Goal: Task Accomplishment & Management: Manage account settings

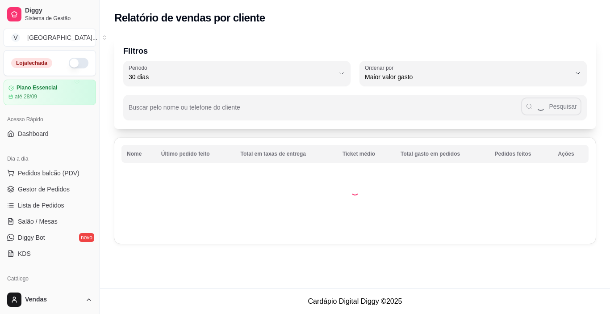
select select "30"
select select "HIGHEST_TOTAL_SPENT_WITH_ORDERS"
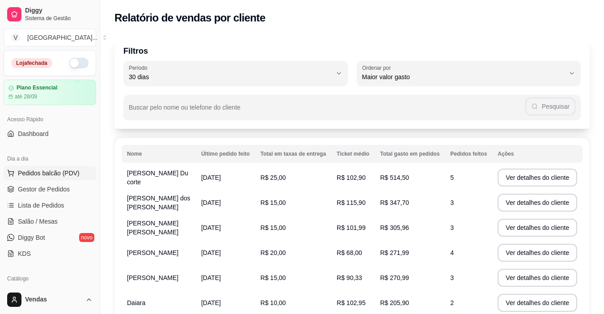
click at [46, 174] on span "Pedidos balcão (PDV)" at bounding box center [49, 172] width 62 height 9
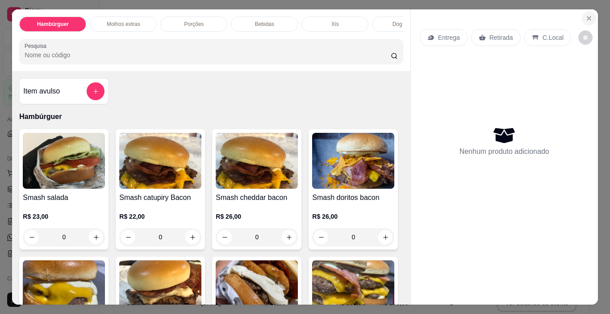
click at [587, 15] on icon "Close" at bounding box center [589, 18] width 7 height 7
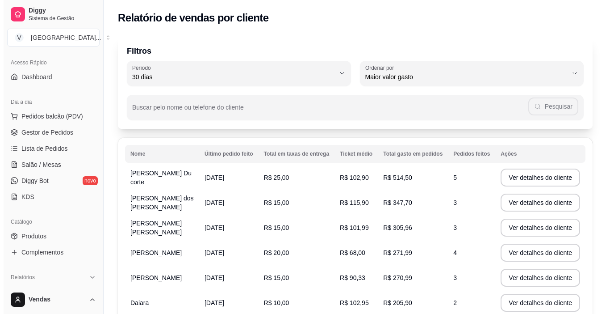
scroll to position [71, 0]
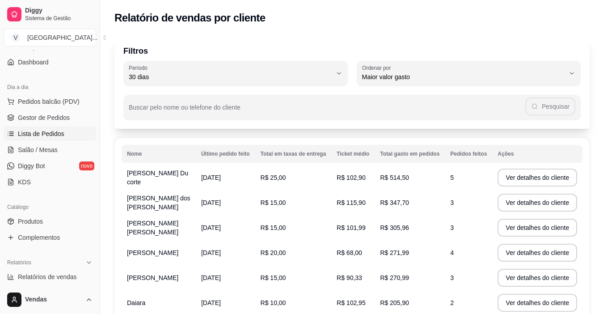
click at [43, 131] on span "Lista de Pedidos" at bounding box center [41, 133] width 46 height 9
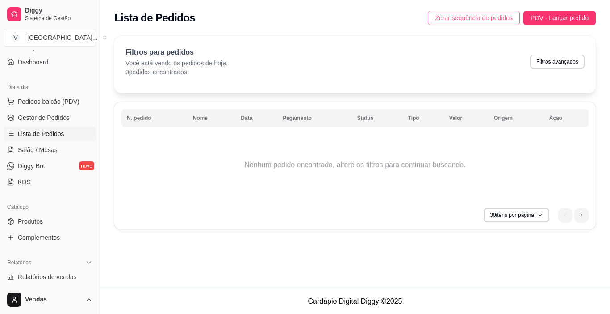
click at [453, 16] on span "Zerar sequência de pedidos" at bounding box center [474, 18] width 78 height 10
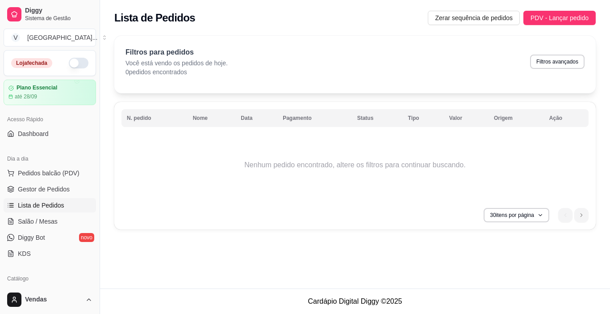
click at [69, 62] on button "button" at bounding box center [79, 63] width 20 height 11
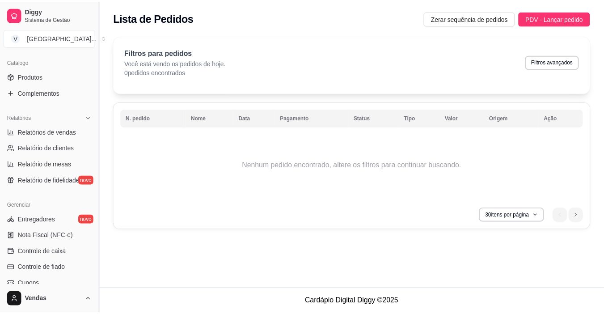
scroll to position [221, 0]
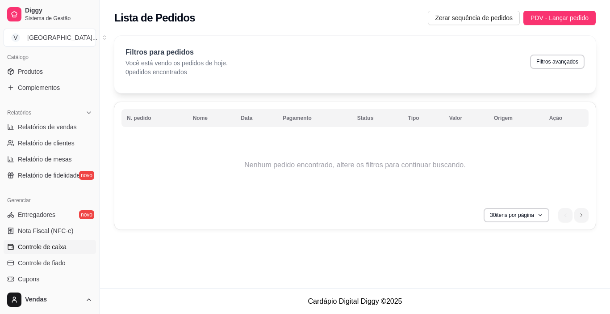
click at [44, 245] on span "Controle de caixa" at bounding box center [42, 246] width 49 height 9
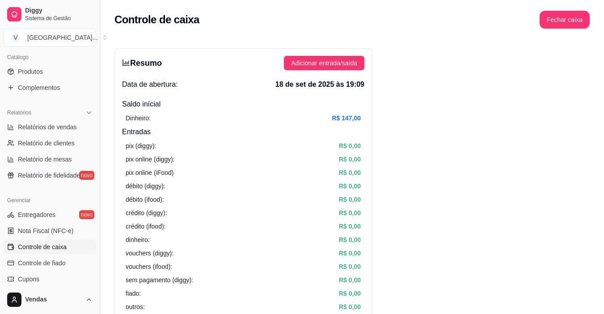
click at [98, 62] on button "Toggle Sidebar" at bounding box center [99, 157] width 7 height 314
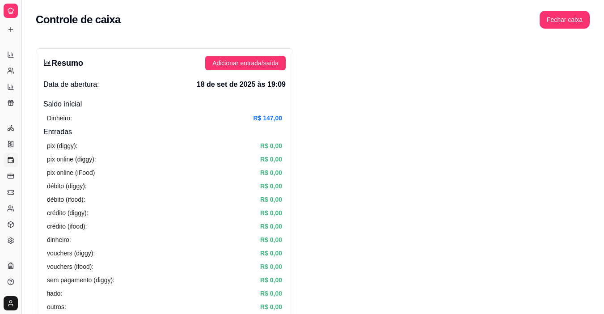
scroll to position [149, 0]
click at [21, 79] on button "Toggle Sidebar" at bounding box center [20, 157] width 7 height 314
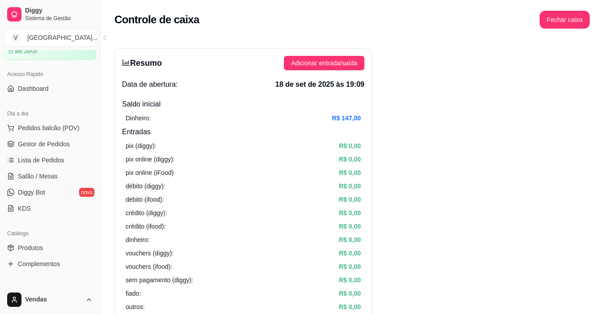
scroll to position [0, 0]
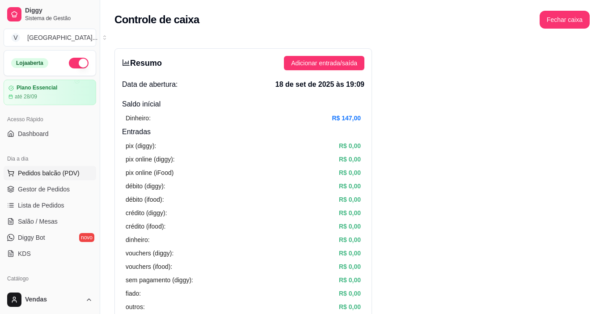
click at [25, 178] on button "Pedidos balcão (PDV)" at bounding box center [50, 173] width 92 height 14
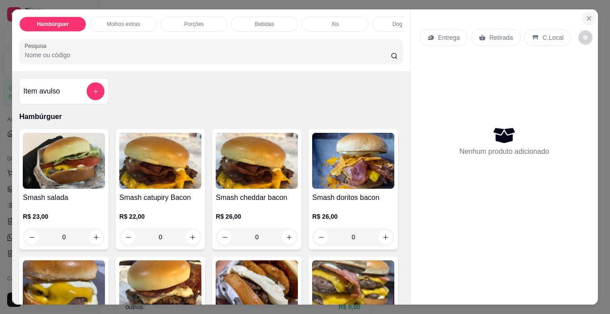
click at [586, 17] on icon "Close" at bounding box center [589, 18] width 7 height 7
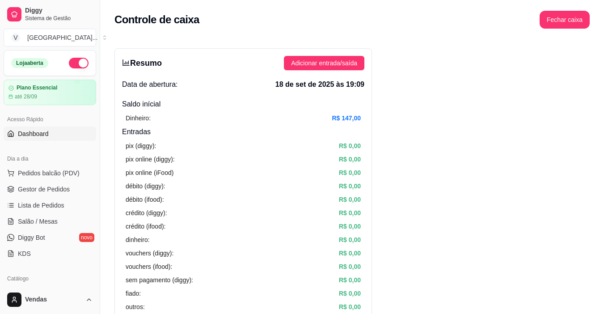
click at [42, 135] on span "Dashboard" at bounding box center [33, 133] width 31 height 9
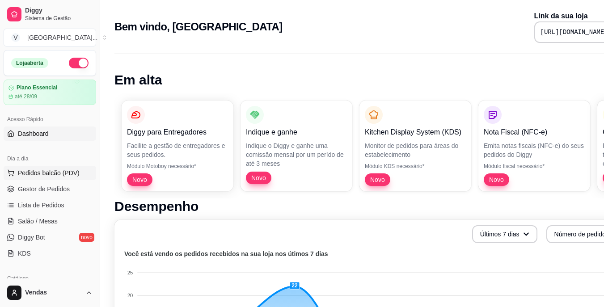
click at [42, 177] on button "Pedidos balcão (PDV)" at bounding box center [50, 173] width 92 height 14
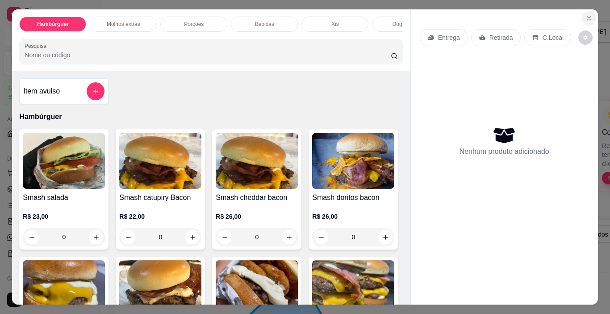
click at [586, 15] on icon "Close" at bounding box center [589, 18] width 7 height 7
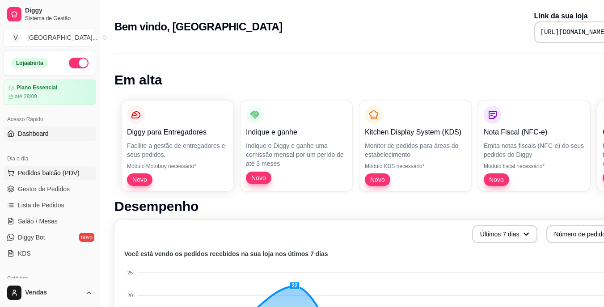
click at [42, 173] on span "Pedidos balcão (PDV)" at bounding box center [49, 172] width 62 height 9
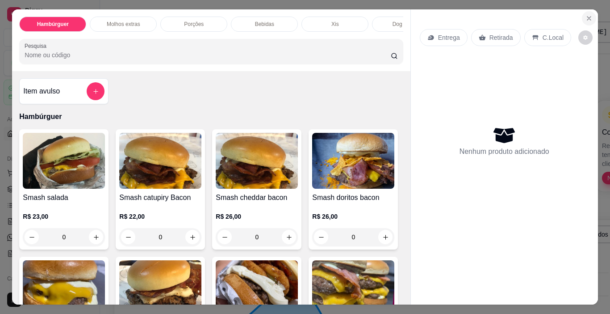
click at [589, 15] on icon "Close" at bounding box center [589, 18] width 7 height 7
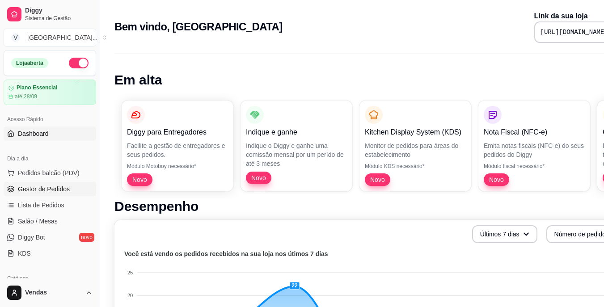
click at [25, 190] on span "Gestor de Pedidos" at bounding box center [44, 189] width 52 height 9
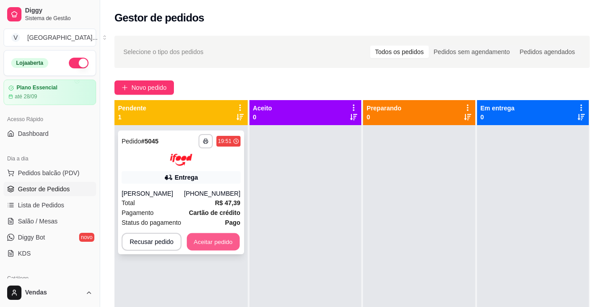
click at [220, 243] on button "Aceitar pedido" at bounding box center [213, 241] width 53 height 17
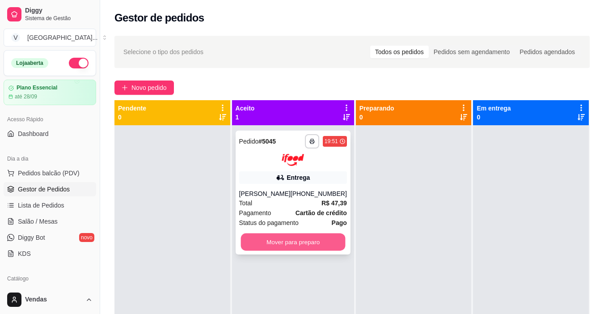
click at [267, 237] on button "Mover para preparo" at bounding box center [292, 241] width 105 height 17
